Goal: Book appointment/travel/reservation

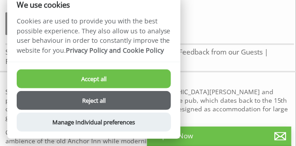
scroll to position [243, 0]
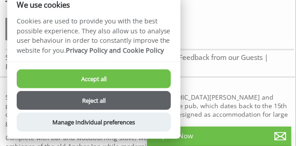
click at [93, 99] on button "Reject all" at bounding box center [94, 100] width 154 height 19
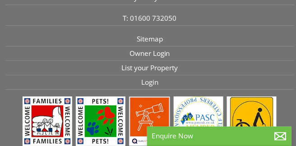
scroll to position [1007, 0]
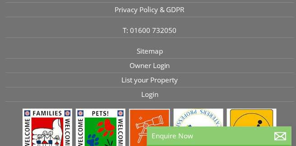
click at [268, 133] on p "Enquire Now" at bounding box center [219, 135] width 135 height 9
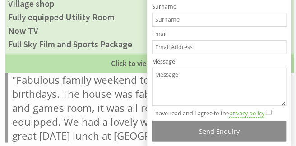
scroll to position [625, 0]
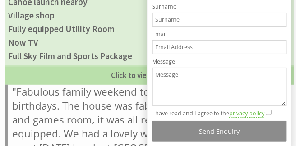
click at [200, 18] on input "Surname" at bounding box center [219, 20] width 135 height 14
type input "Newton"
type input "Catie"
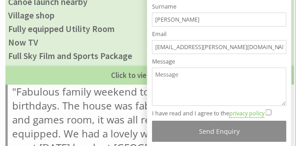
click at [252, 45] on input "Catriona2.Newton@live.uwe.ac.uk" at bounding box center [219, 47] width 135 height 14
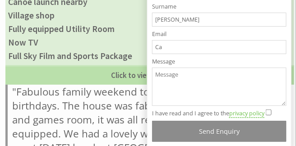
type input "C"
type input "catienewton10@gmail.com"
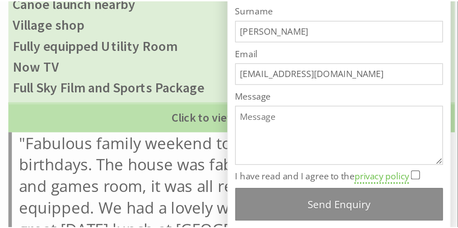
scroll to position [676, 0]
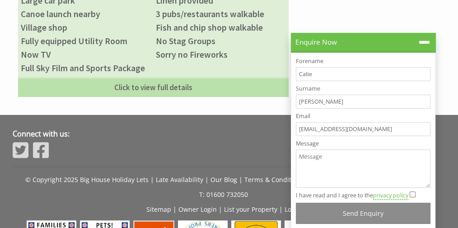
click at [296, 64] on label "Forename" at bounding box center [363, 61] width 135 height 8
click at [296, 67] on input "Catie" at bounding box center [363, 74] width 135 height 14
click at [296, 146] on textarea "Message" at bounding box center [363, 169] width 135 height 38
click at [296, 146] on textarea "My family would like to enquire about staying at this propety" at bounding box center [363, 169] width 135 height 38
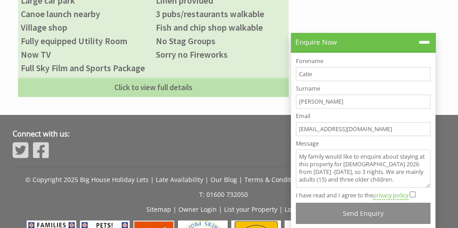
click at [296, 146] on textarea "My family would like to enquire about staying at this property for Christams 20…" at bounding box center [363, 169] width 135 height 38
click at [296, 146] on textarea "My family would like to enquire about staying at this property for Christmas 20…" at bounding box center [363, 169] width 135 height 38
type textarea "My family would like to enquire about staying at this property for Christmas 20…"
click at [296, 146] on input "I have read and I agree to the privacy policy" at bounding box center [413, 195] width 6 height 6
checkbox input "true"
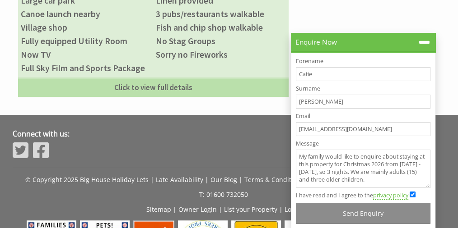
click at [296, 146] on textarea "My family would like to enquire about staying at this property for Christmas 20…" at bounding box center [363, 169] width 135 height 38
click at [296, 146] on textarea "My family would like to enquire about prices for staying at this property for C…" at bounding box center [363, 169] width 135 height 38
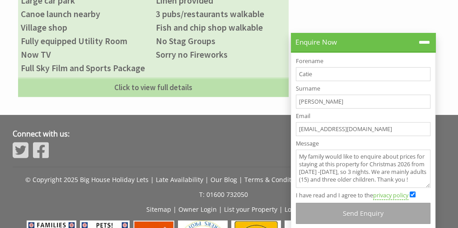
type textarea "My family would like to enquire about prices for staying at this property for C…"
click at [296, 146] on button "Send Enquiry" at bounding box center [363, 213] width 135 height 21
